Goal: Information Seeking & Learning: Learn about a topic

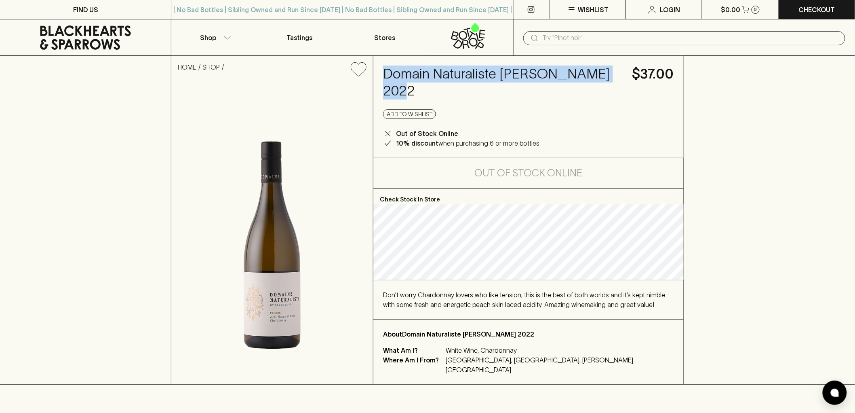
drag, startPoint x: 384, startPoint y: 74, endPoint x: 621, endPoint y: 74, distance: 237.3
click at [621, 74] on h4 "Domain Naturaliste [PERSON_NAME] 2022" at bounding box center [503, 82] width 240 height 34
copy h4 "Domain Naturaliste [PERSON_NAME]"
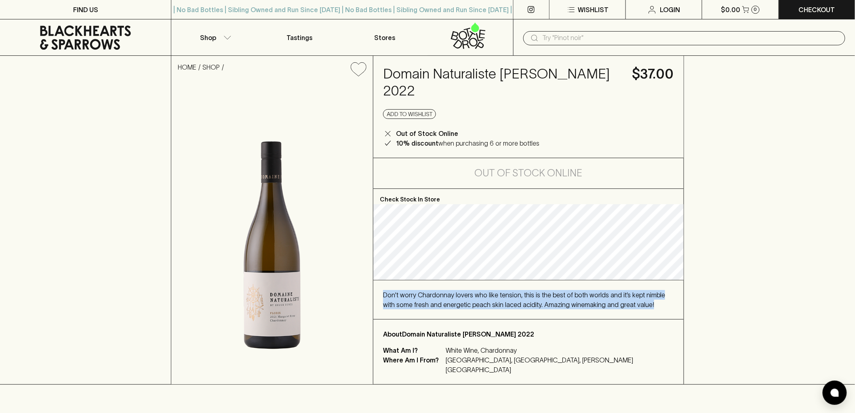
drag, startPoint x: 383, startPoint y: 301, endPoint x: 653, endPoint y: 312, distance: 270.7
click at [653, 309] on div "Don't worry Chardonnay lovers who like tension, this is the best of both worlds…" at bounding box center [528, 299] width 291 height 19
copy span "Don't worry Chardonnay lovers who like tension, this is the best of both worlds…"
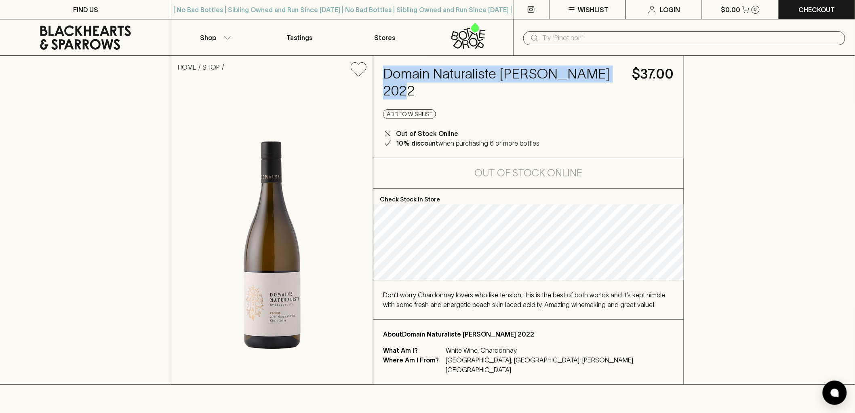
drag, startPoint x: 386, startPoint y: 74, endPoint x: 611, endPoint y: 67, distance: 225.3
click at [611, 67] on h4 "Domain Naturaliste [PERSON_NAME] 2022" at bounding box center [503, 82] width 240 height 34
copy h4 "Domain Naturaliste [PERSON_NAME]"
